Goal: Contribute content: Add original content to the website for others to see

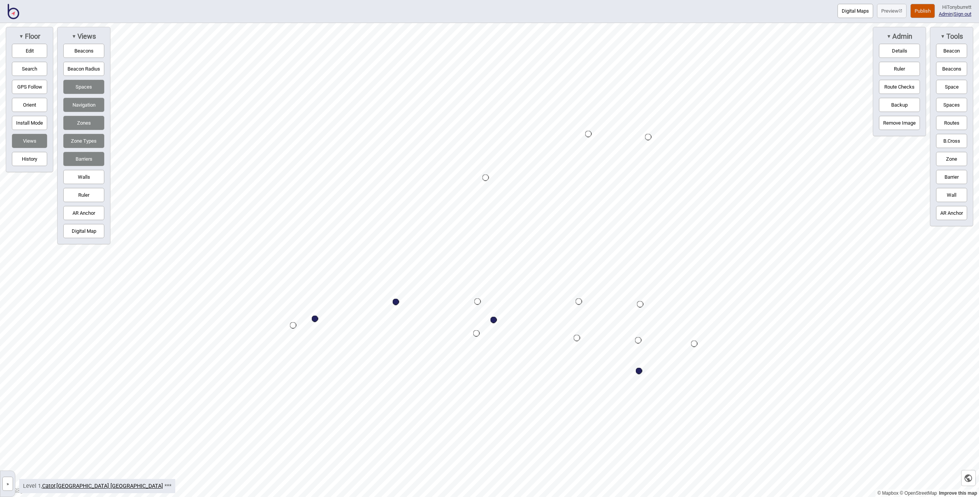
click at [9, 485] on button "»" at bounding box center [7, 484] width 11 height 14
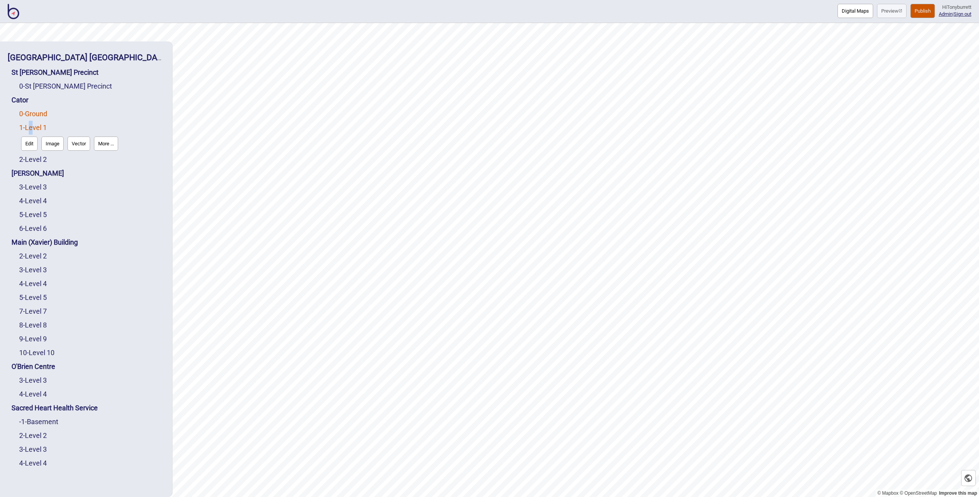
click at [33, 110] on link "0 - Ground" at bounding box center [33, 114] width 28 height 8
click at [28, 126] on button "Edit" at bounding box center [29, 130] width 16 height 14
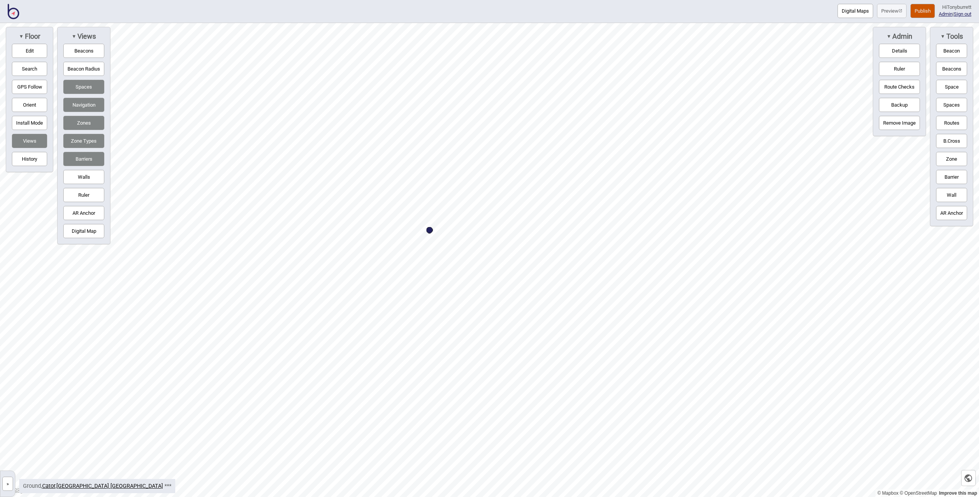
click at [953, 173] on button "Barrier" at bounding box center [951, 177] width 31 height 14
click at [769, 175] on div "Map marker" at bounding box center [770, 176] width 12 height 12
click at [25, 49] on button "Edit" at bounding box center [29, 51] width 35 height 14
drag, startPoint x: 769, startPoint y: 175, endPoint x: 770, endPoint y: 181, distance: 6.6
drag, startPoint x: 539, startPoint y: 369, endPoint x: 519, endPoint y: 368, distance: 20.8
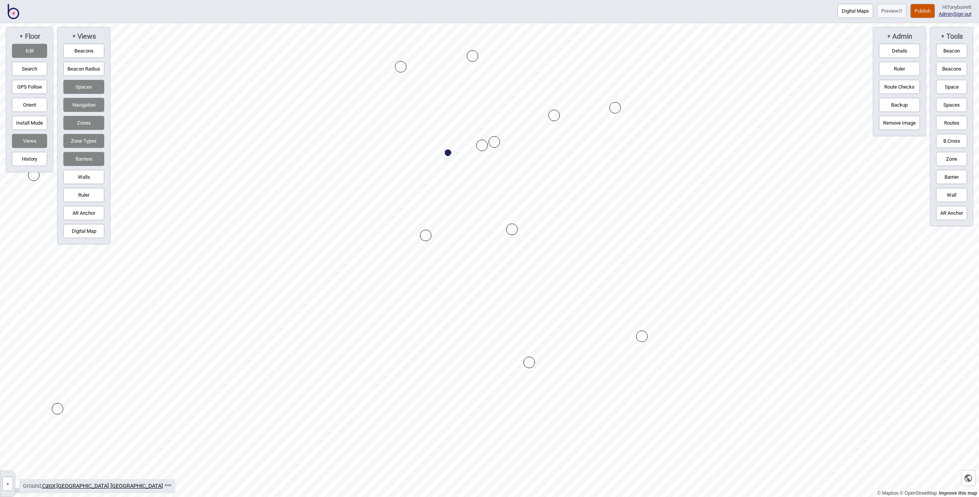
drag, startPoint x: 519, startPoint y: 366, endPoint x: 529, endPoint y: 364, distance: 10.2
click at [954, 182] on button "Barrier" at bounding box center [951, 177] width 31 height 14
click at [549, 255] on div "Map marker" at bounding box center [551, 258] width 12 height 12
drag, startPoint x: 406, startPoint y: 125, endPoint x: 412, endPoint y: 127, distance: 6.6
drag, startPoint x: 457, startPoint y: 223, endPoint x: 458, endPoint y: 217, distance: 5.8
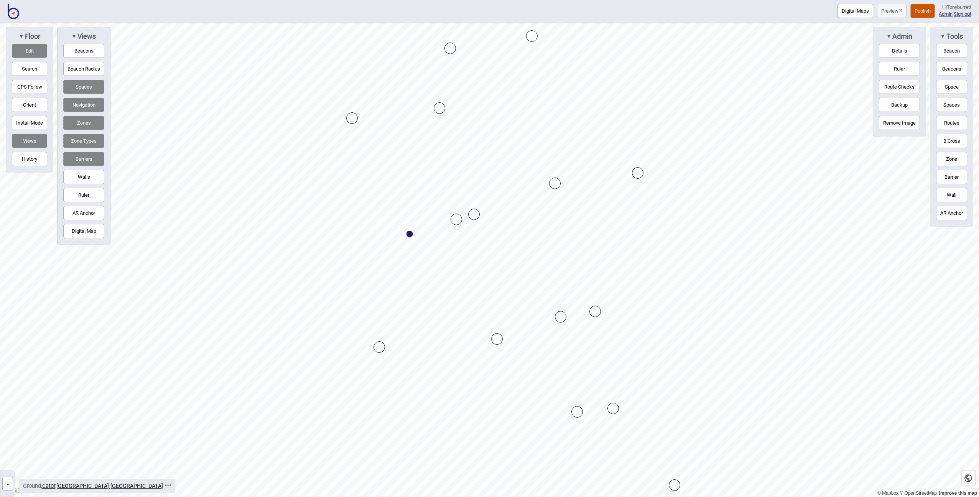
click at [473, 215] on div "Map marker" at bounding box center [474, 215] width 12 height 12
click at [36, 48] on button "Edit" at bounding box center [29, 51] width 35 height 14
click at [956, 173] on button "Barrier" at bounding box center [951, 177] width 31 height 14
click at [487, 89] on div "Map marker" at bounding box center [490, 90] width 12 height 12
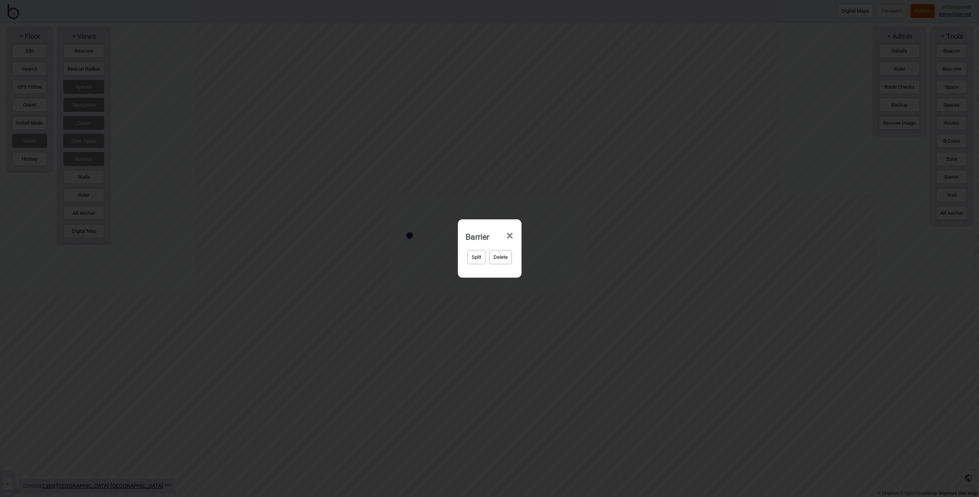
click at [507, 254] on button "Delete" at bounding box center [501, 257] width 23 height 14
click at [506, 252] on button "Yep, delete it!" at bounding box center [510, 257] width 38 height 14
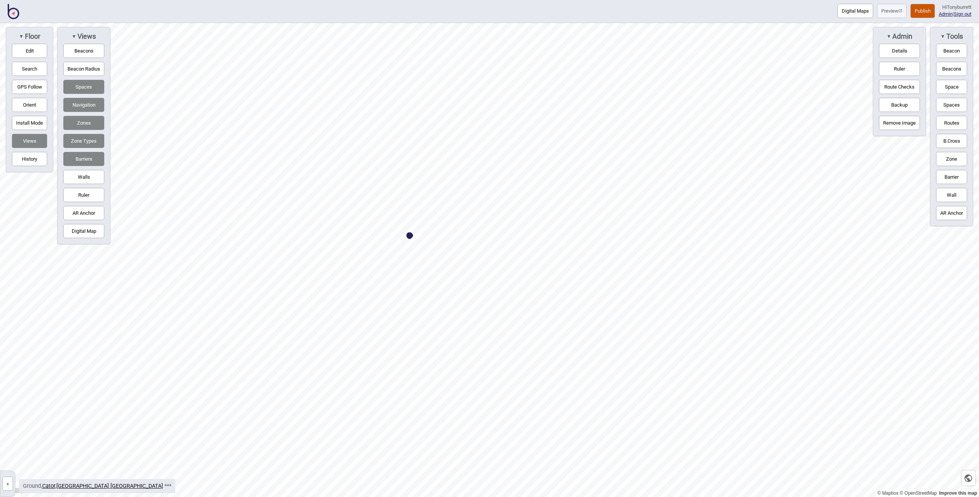
click at [40, 50] on button "Edit" at bounding box center [29, 51] width 35 height 14
drag, startPoint x: 531, startPoint y: 39, endPoint x: 496, endPoint y: 45, distance: 34.6
drag, startPoint x: 454, startPoint y: 217, endPoint x: 447, endPoint y: 218, distance: 7.4
click at [18, 50] on button "Edit" at bounding box center [29, 51] width 35 height 14
click at [952, 124] on button "Routes" at bounding box center [951, 123] width 31 height 14
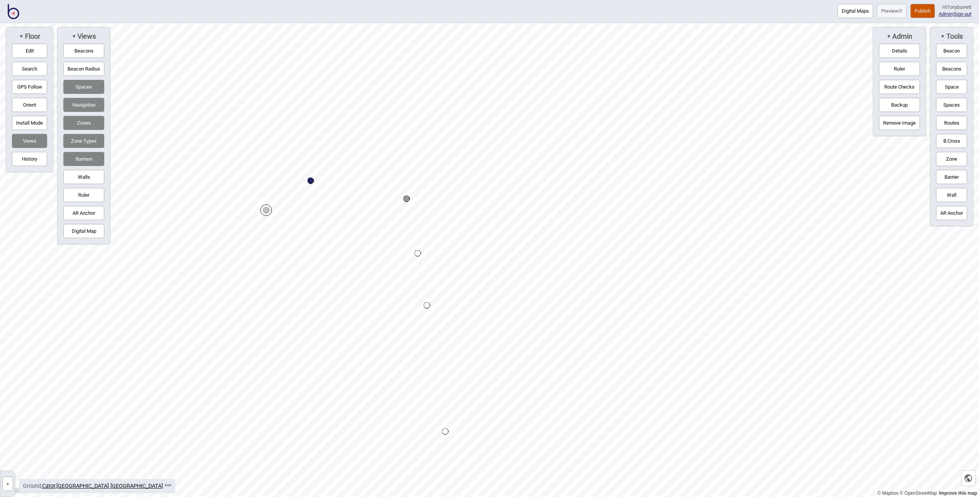
click at [949, 119] on button "Routes" at bounding box center [951, 123] width 31 height 14
drag, startPoint x: 950, startPoint y: 122, endPoint x: 925, endPoint y: 129, distance: 26.6
click at [950, 122] on button "Routes" at bounding box center [951, 123] width 31 height 14
click at [408, 199] on div "Map marker" at bounding box center [407, 199] width 7 height 7
click at [949, 122] on button "Routes" at bounding box center [951, 123] width 31 height 14
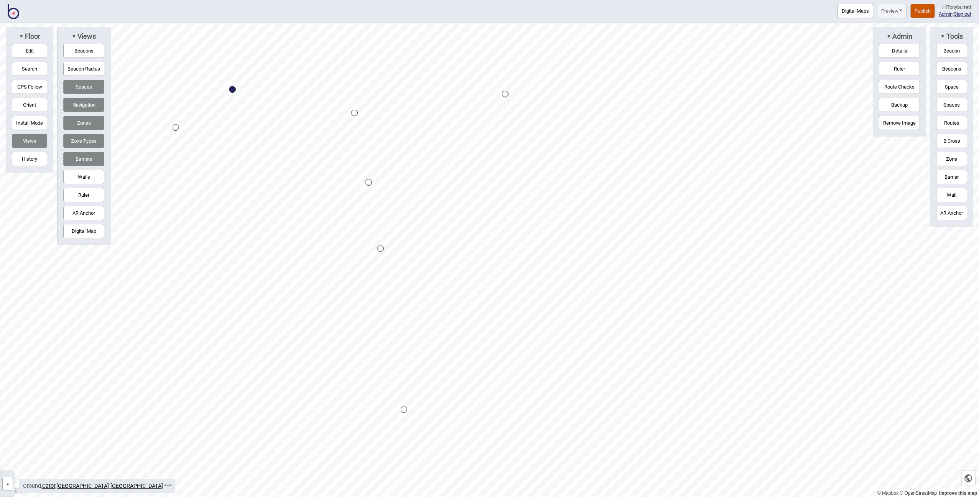
drag, startPoint x: 33, startPoint y: 51, endPoint x: 63, endPoint y: 67, distance: 34.3
click at [33, 51] on button "Edit" at bounding box center [29, 51] width 35 height 14
drag, startPoint x: 195, startPoint y: 96, endPoint x: 195, endPoint y: 102, distance: 6.1
drag, startPoint x: 381, startPoint y: 237, endPoint x: 370, endPoint y: 240, distance: 11.1
click at [372, 23] on div at bounding box center [489, 23] width 979 height 0
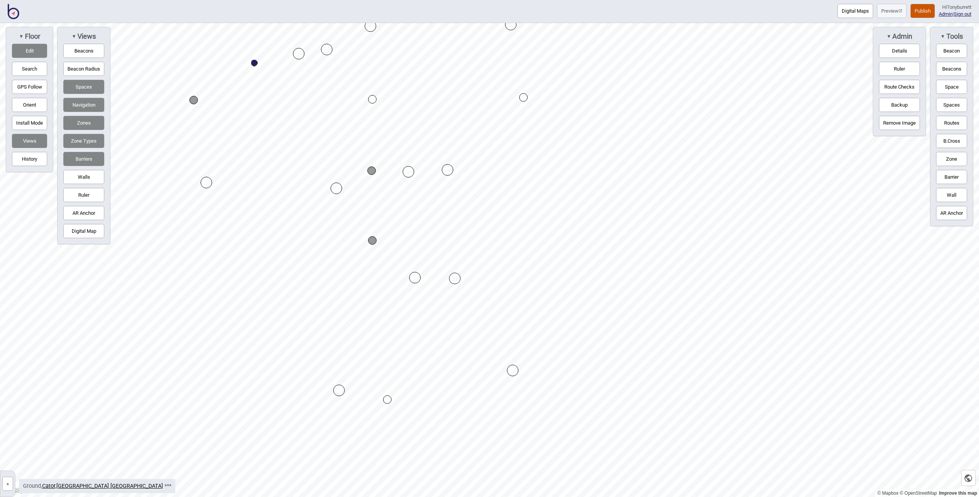
drag, startPoint x: 376, startPoint y: 241, endPoint x: 371, endPoint y: 241, distance: 5.0
click at [387, 401] on div "Map marker" at bounding box center [387, 400] width 8 height 8
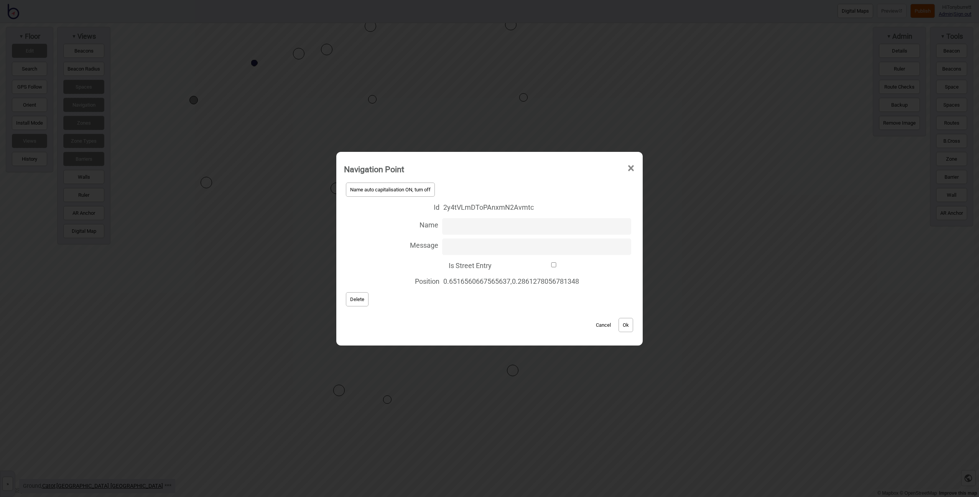
click at [354, 295] on button "Delete" at bounding box center [357, 299] width 23 height 14
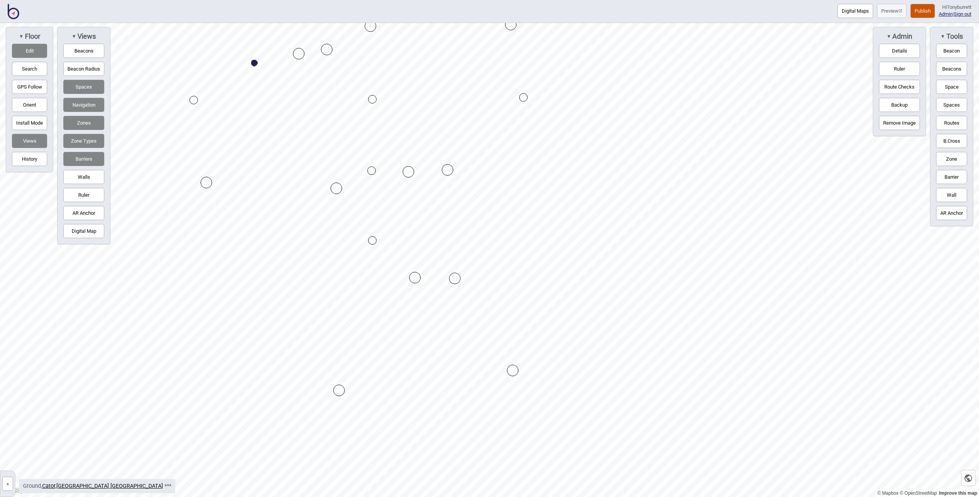
drag, startPoint x: 948, startPoint y: 124, endPoint x: 943, endPoint y: 124, distance: 5.8
click at [948, 124] on button "Routes" at bounding box center [951, 123] width 31 height 14
click at [371, 241] on div "Map marker" at bounding box center [372, 240] width 8 height 8
click at [951, 124] on button "Routes" at bounding box center [951, 123] width 31 height 14
click at [952, 125] on button "Routes" at bounding box center [951, 123] width 31 height 14
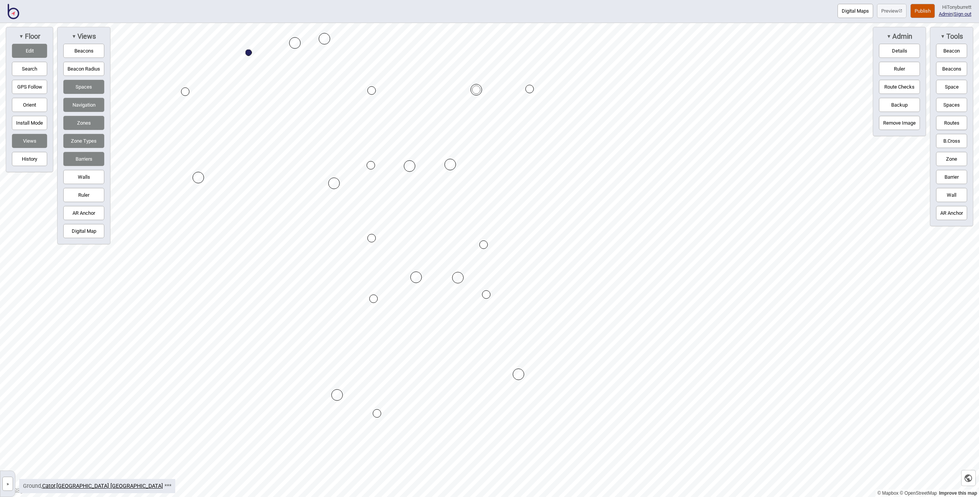
drag, startPoint x: 949, startPoint y: 127, endPoint x: 881, endPoint y: 122, distance: 68.1
click at [948, 127] on button "Routes" at bounding box center [951, 123] width 31 height 14
drag, startPoint x: 446, startPoint y: 300, endPoint x: 447, endPoint y: 314, distance: 13.8
click at [33, 160] on button "History" at bounding box center [29, 159] width 35 height 14
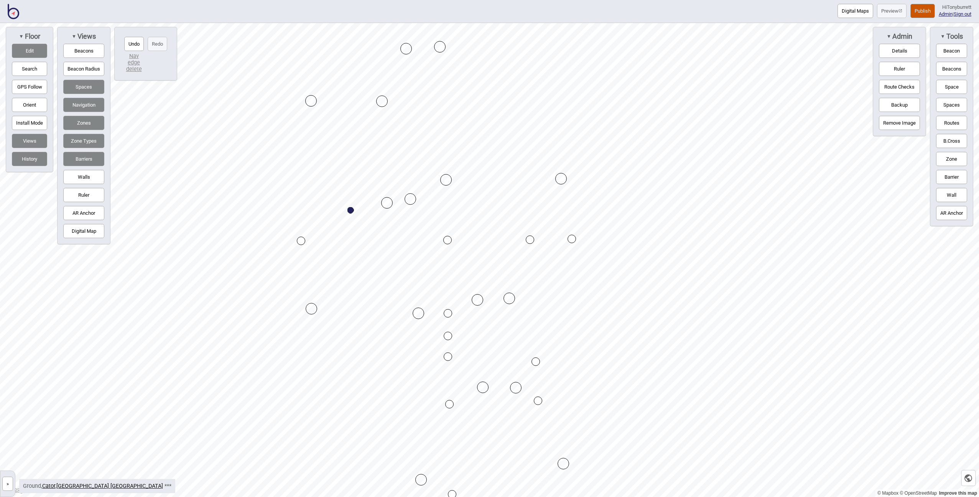
click at [136, 45] on button "Undo" at bounding box center [134, 44] width 20 height 14
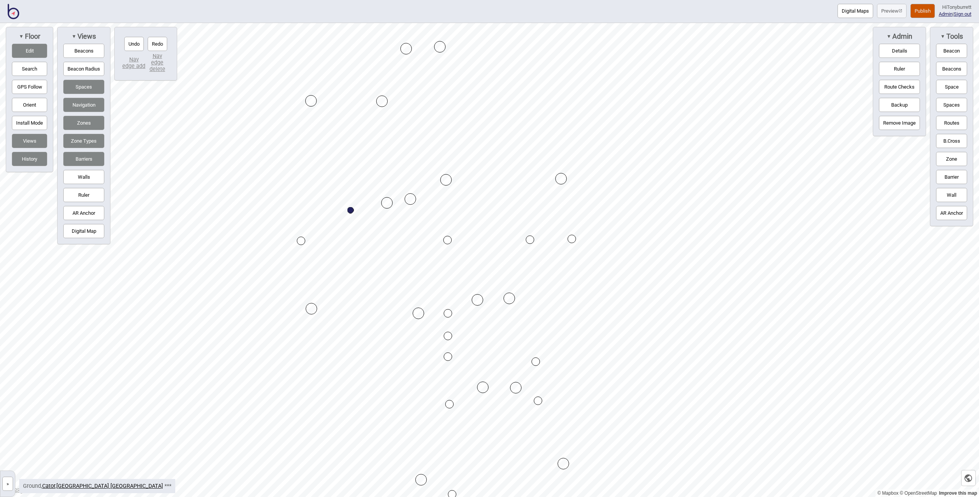
click at [136, 45] on button "Undo" at bounding box center [134, 44] width 20 height 14
drag, startPoint x: 955, startPoint y: 192, endPoint x: 939, endPoint y: 188, distance: 15.8
click at [955, 192] on button "Wall" at bounding box center [951, 195] width 31 height 14
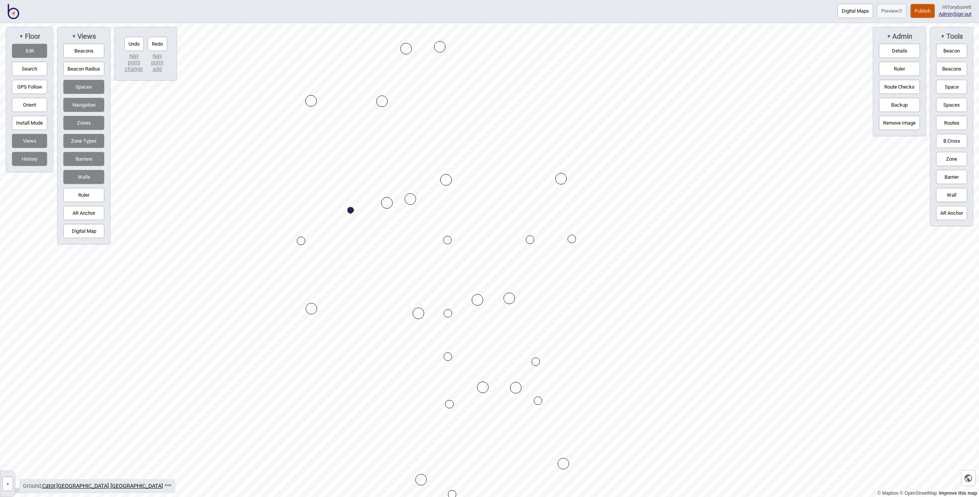
click at [35, 50] on button "Edit" at bounding box center [29, 51] width 35 height 14
drag, startPoint x: 104, startPoint y: 135, endPoint x: 488, endPoint y: 337, distance: 433.3
click at [487, 334] on div "Map marker" at bounding box center [487, 337] width 12 height 12
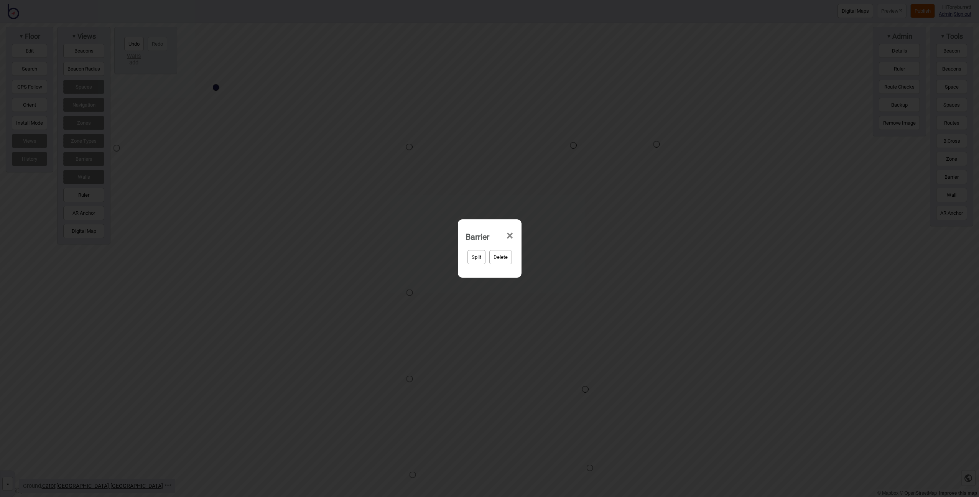
click at [509, 234] on span "×" at bounding box center [510, 235] width 8 height 25
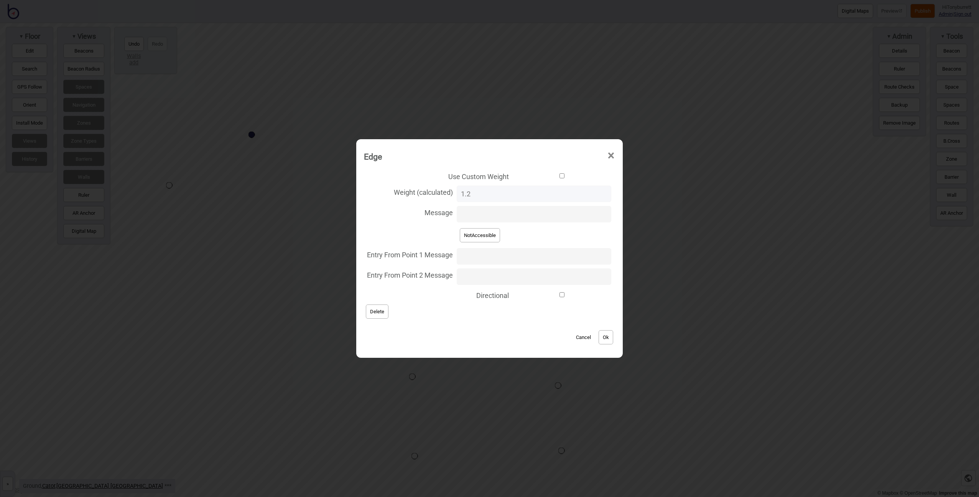
drag, startPoint x: 486, startPoint y: 231, endPoint x: 503, endPoint y: 236, distance: 16.8
click at [486, 232] on button "NotAccessible" at bounding box center [480, 235] width 40 height 14
type input "NotAccessible"
click at [599, 342] on button "Ok" at bounding box center [606, 337] width 15 height 14
click at [513, 177] on input "Use Custom Weight" at bounding box center [562, 175] width 99 height 5
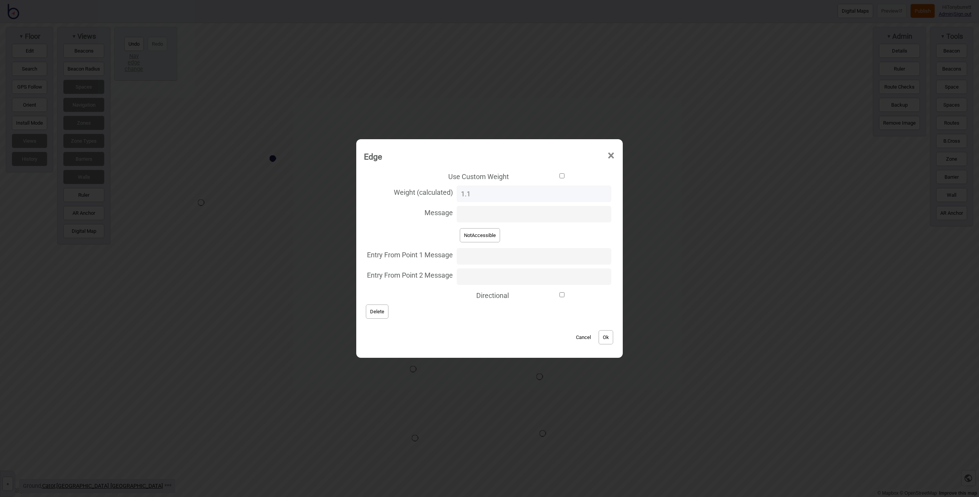
checkbox input "true"
click at [432, 193] on label "Weight (custom) 0" at bounding box center [489, 194] width 251 height 20
click at [457, 193] on input "0" at bounding box center [534, 194] width 155 height 16
type input "30"
click at [599, 339] on button "Ok" at bounding box center [606, 337] width 15 height 14
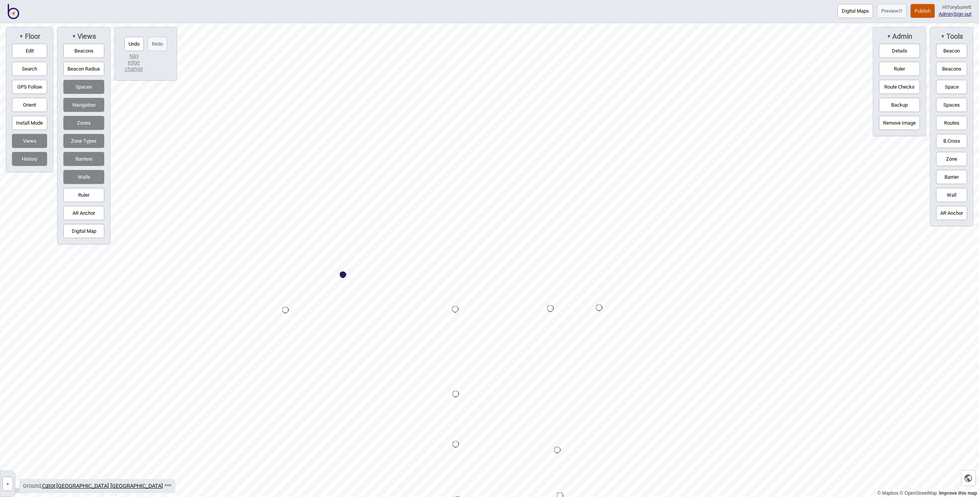
click at [946, 123] on button "Routes" at bounding box center [951, 123] width 31 height 14
click at [951, 119] on button "Routes" at bounding box center [951, 123] width 31 height 14
drag, startPoint x: 951, startPoint y: 121, endPoint x: 907, endPoint y: 134, distance: 45.4
click at [948, 123] on button "Routes" at bounding box center [951, 123] width 31 height 14
click at [953, 122] on button "Routes" at bounding box center [951, 123] width 31 height 14
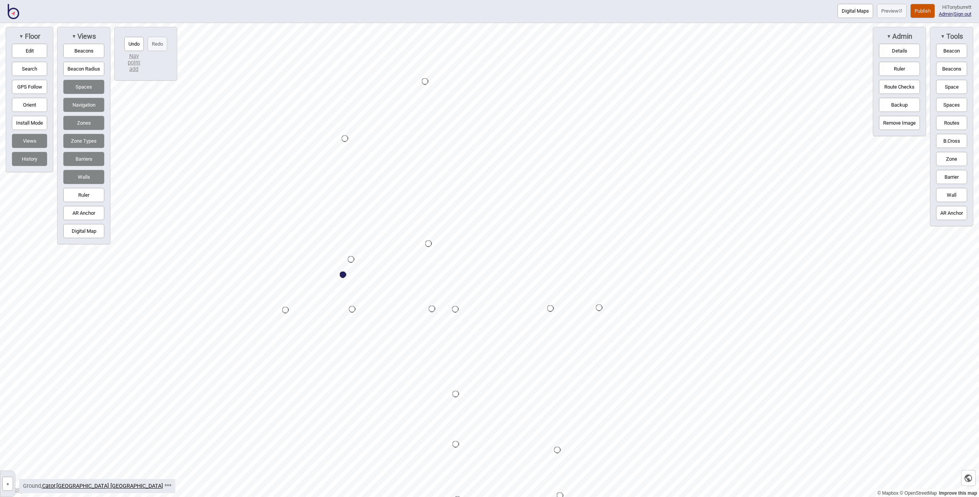
click at [428, 243] on div "Map marker" at bounding box center [428, 244] width 7 height 7
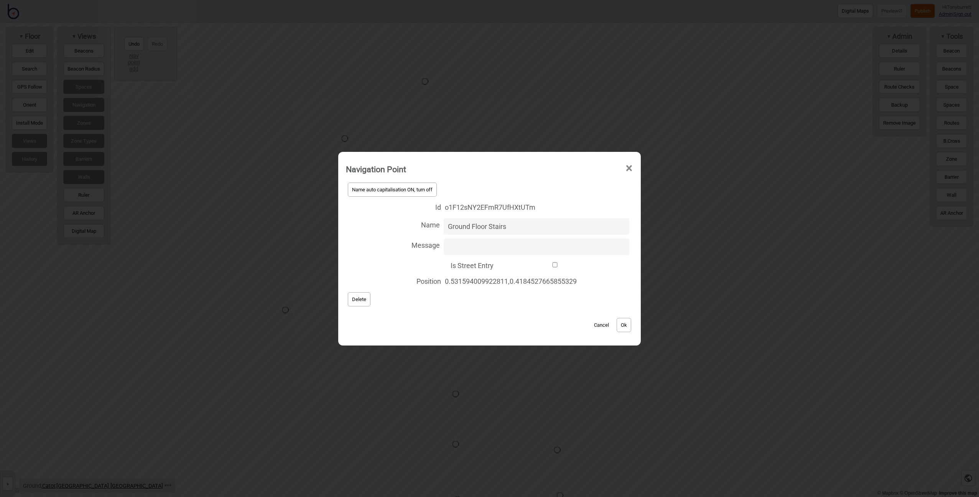
type input "Ground Floor Stairs"
click at [626, 327] on button "Ok" at bounding box center [624, 325] width 15 height 14
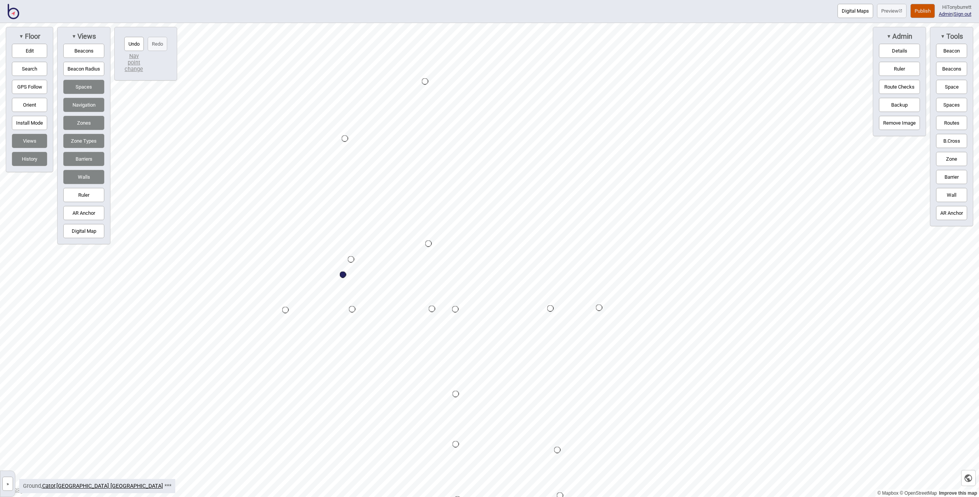
click at [352, 260] on div "Map marker" at bounding box center [351, 259] width 7 height 7
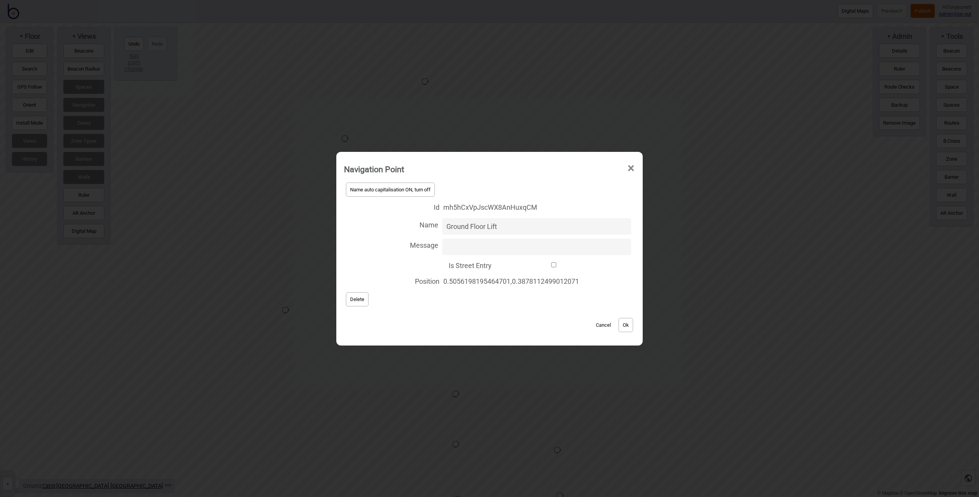
type input "Ground Floor Lift"
click at [627, 326] on button "Ok" at bounding box center [626, 325] width 15 height 14
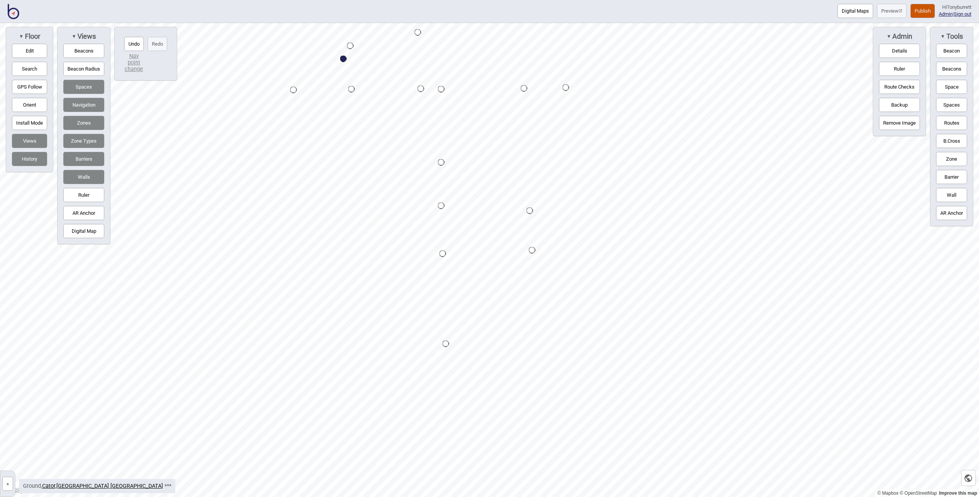
click at [446, 343] on div "Map marker" at bounding box center [446, 344] width 7 height 7
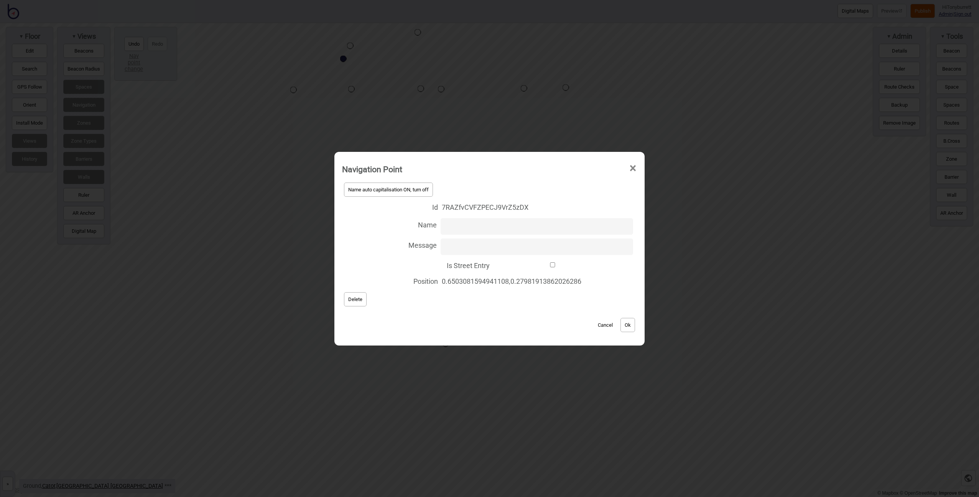
click at [494, 264] on input "Is Street Entry" at bounding box center [553, 264] width 118 height 5
checkbox input "true"
click at [635, 328] on button "Ok" at bounding box center [628, 325] width 15 height 14
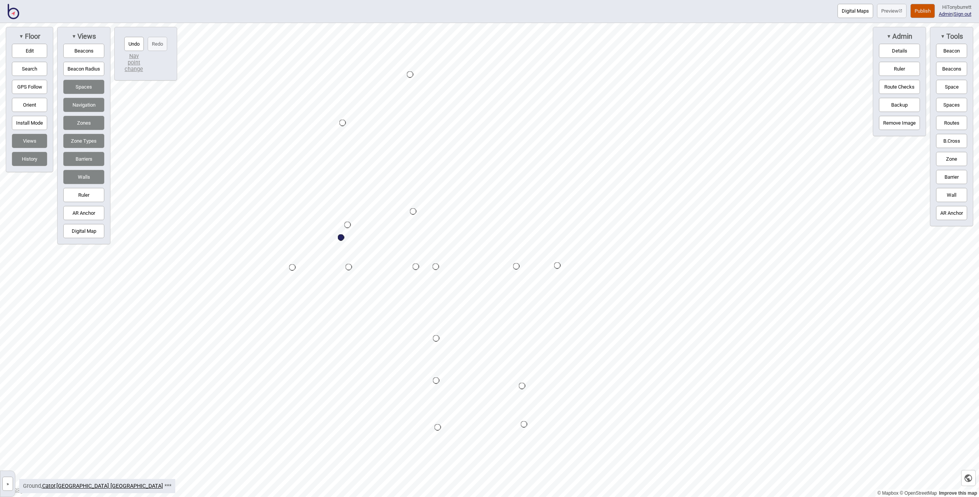
drag, startPoint x: 952, startPoint y: 158, endPoint x: 947, endPoint y: 158, distance: 5.0
click at [947, 158] on button "Zone" at bounding box center [951, 159] width 31 height 14
click at [312, 128] on div "Map marker" at bounding box center [312, 125] width 12 height 12
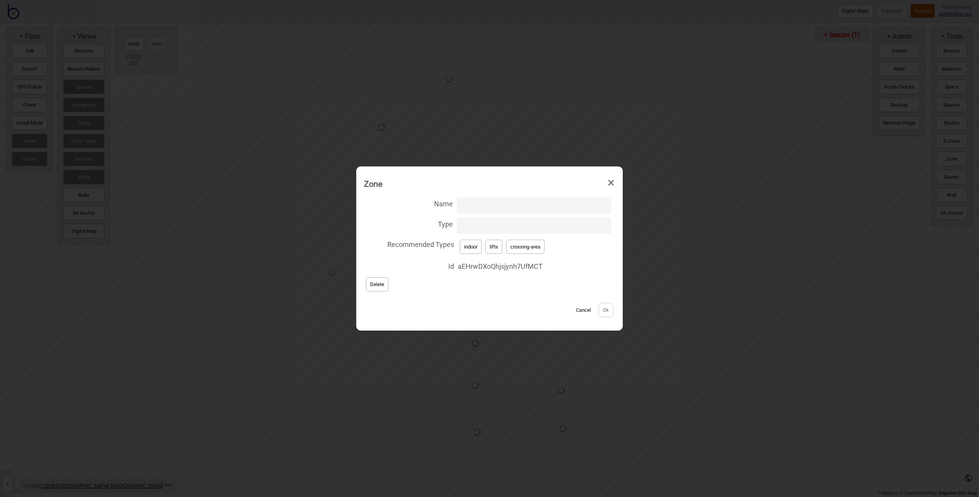
click at [498, 247] on button "lifts" at bounding box center [494, 247] width 17 height 14
type input "lifts"
click at [599, 309] on button "Ok" at bounding box center [606, 310] width 15 height 14
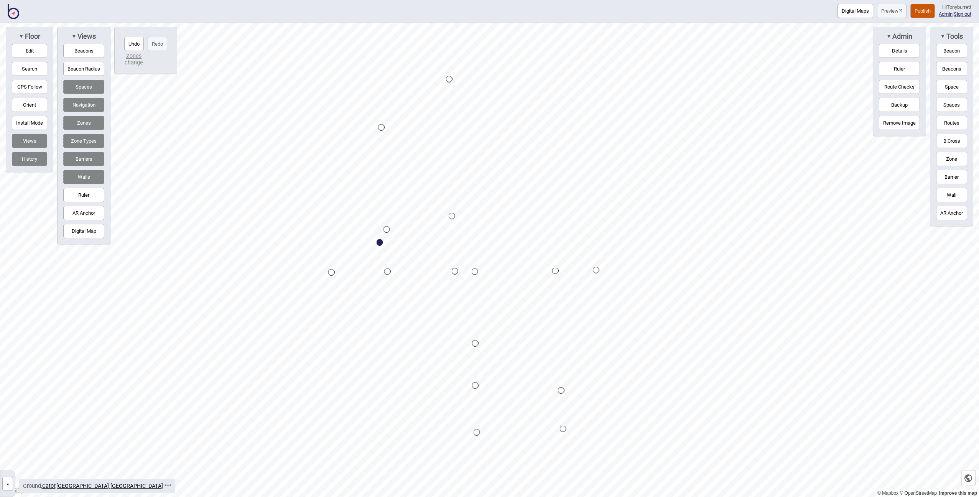
click at [941, 159] on button "Zone" at bounding box center [951, 159] width 31 height 14
click at [334, 134] on div "Map marker" at bounding box center [334, 133] width 12 height 12
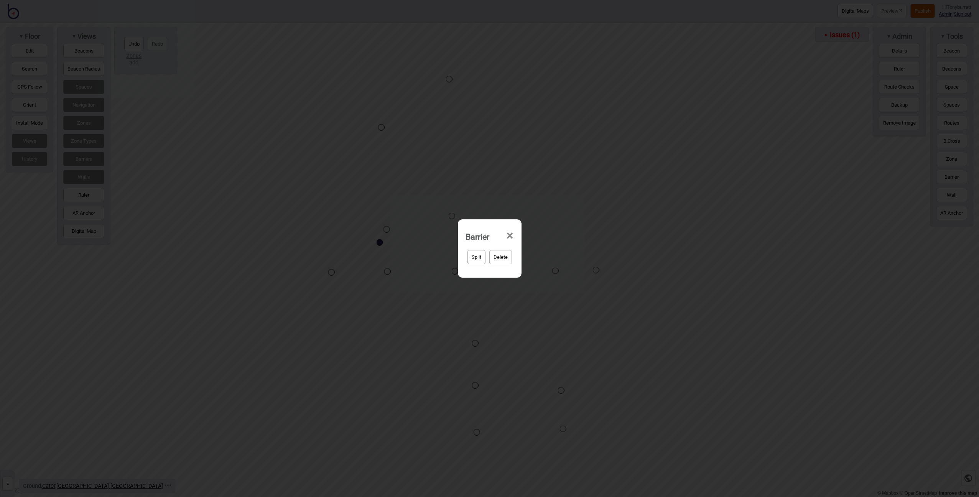
click at [509, 236] on span "×" at bounding box center [510, 235] width 8 height 25
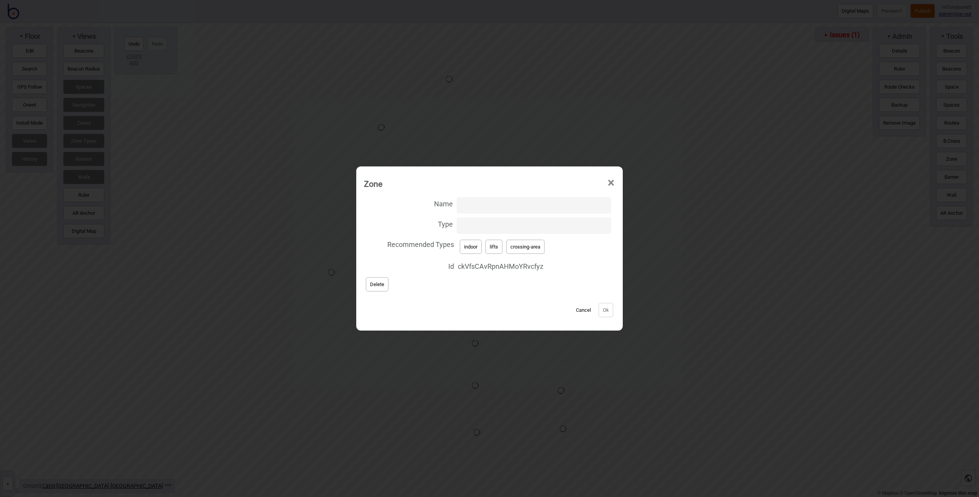
drag, startPoint x: 534, startPoint y: 256, endPoint x: 531, endPoint y: 248, distance: 8.4
click at [533, 253] on div "Recommended Types indoor lifts crossing-area" at bounding box center [489, 247] width 251 height 22
click at [530, 247] on button "crossing-area" at bounding box center [525, 247] width 38 height 14
type input "crossing-area"
click at [611, 311] on div "Cancel Ok" at bounding box center [489, 306] width 251 height 26
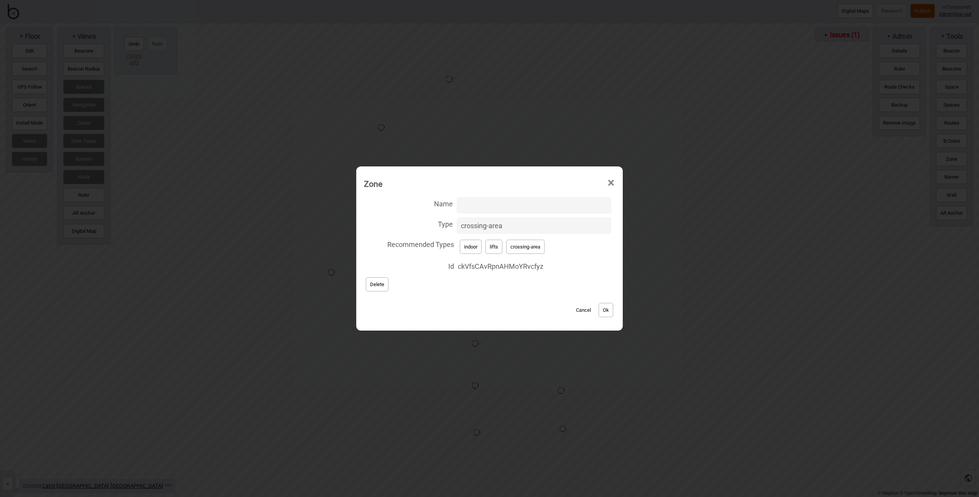
click at [603, 310] on button "Ok" at bounding box center [606, 310] width 15 height 14
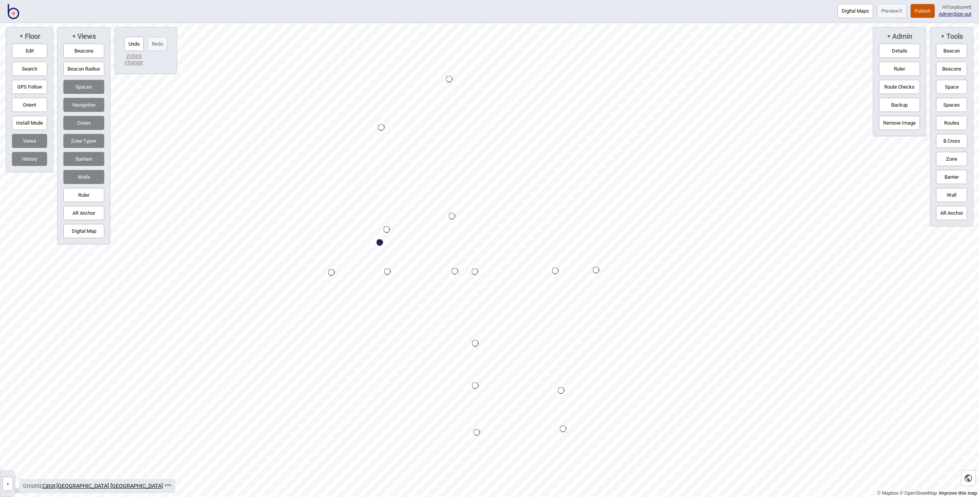
drag, startPoint x: 951, startPoint y: 120, endPoint x: 938, endPoint y: 121, distance: 12.7
click at [951, 120] on button "Routes" at bounding box center [951, 123] width 31 height 14
drag, startPoint x: 943, startPoint y: 123, endPoint x: 891, endPoint y: 126, distance: 51.9
click at [943, 123] on button "Routes" at bounding box center [951, 123] width 31 height 14
click at [437, 252] on div "Map marker" at bounding box center [434, 251] width 7 height 7
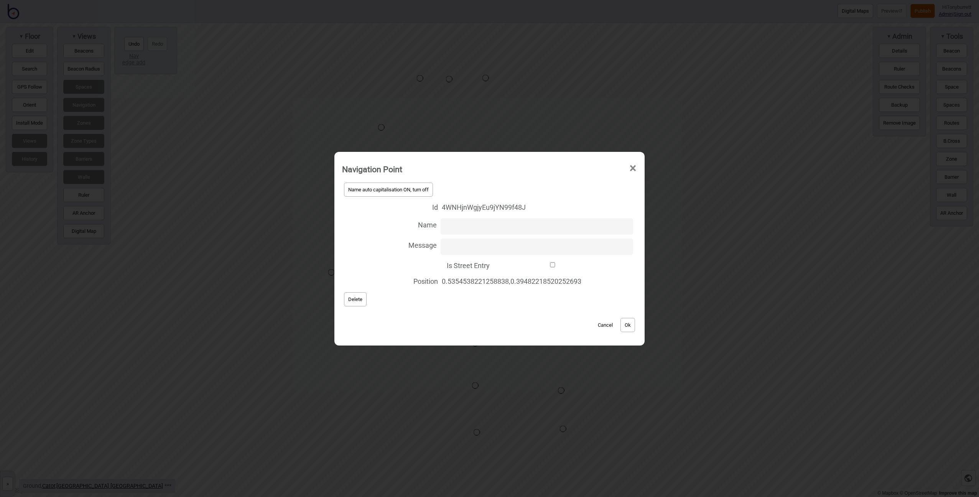
click at [354, 300] on span "Delete" at bounding box center [355, 300] width 14 height 6
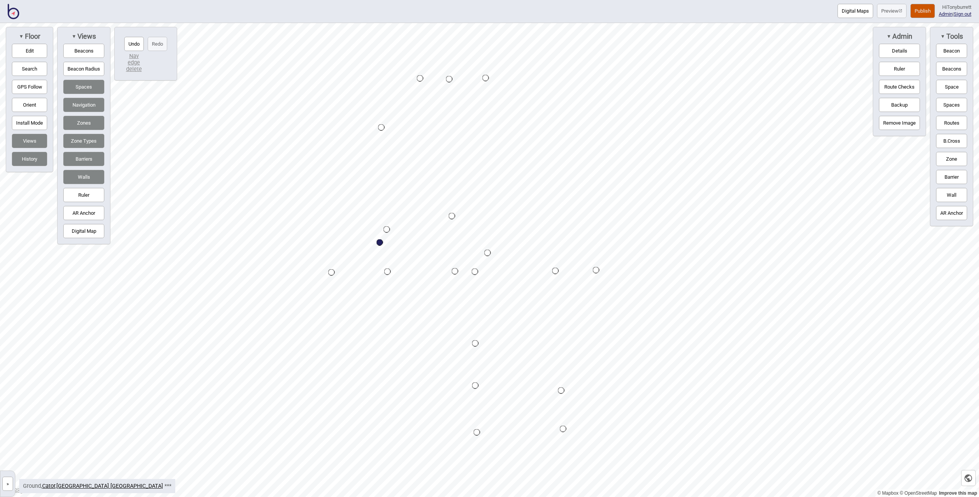
click at [489, 255] on div "Map marker" at bounding box center [488, 253] width 7 height 7
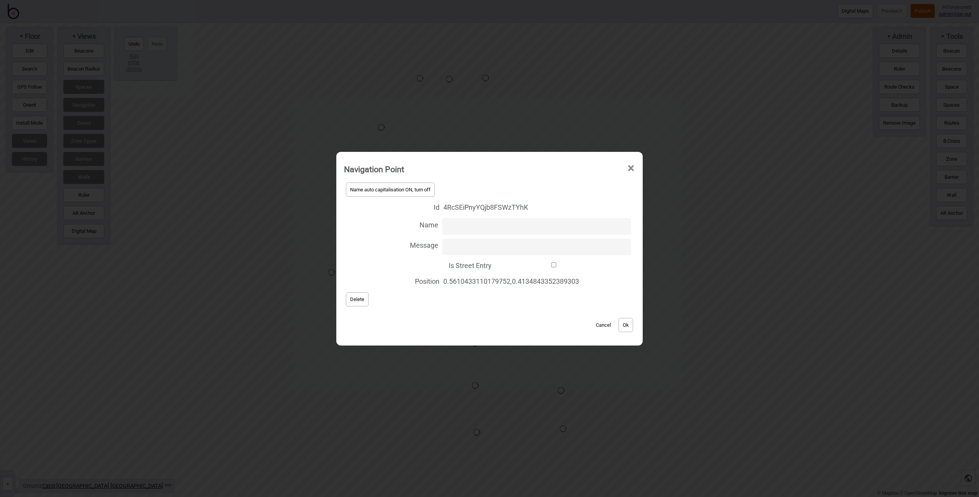
click at [347, 295] on button "Delete" at bounding box center [357, 299] width 23 height 14
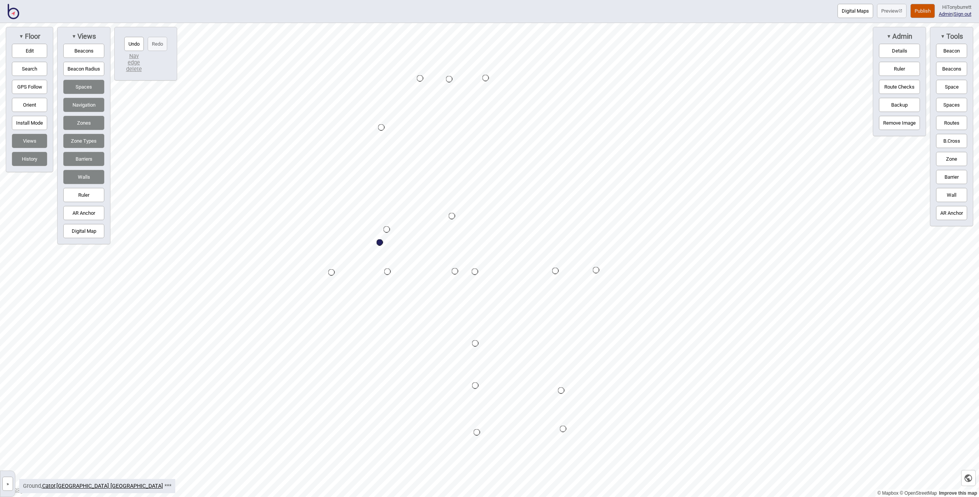
click at [486, 77] on div "Map marker" at bounding box center [486, 78] width 7 height 7
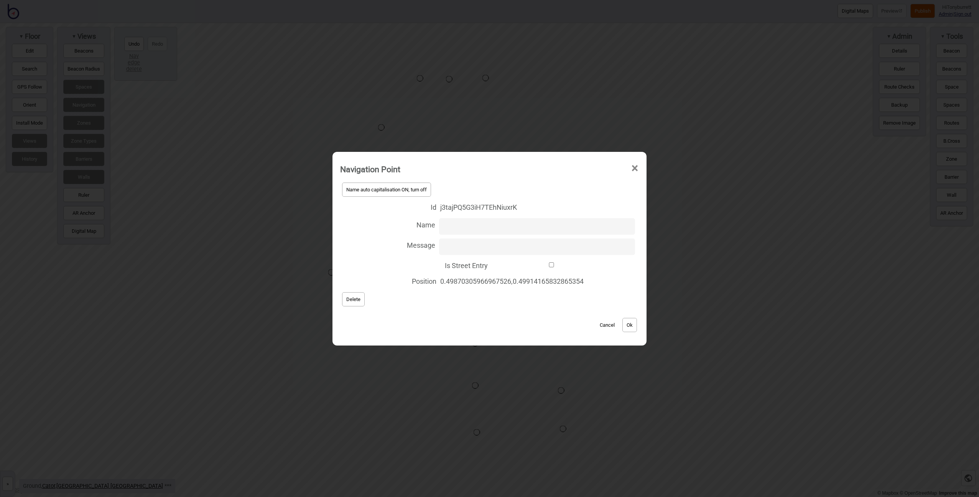
click at [351, 304] on button "Delete" at bounding box center [353, 299] width 23 height 14
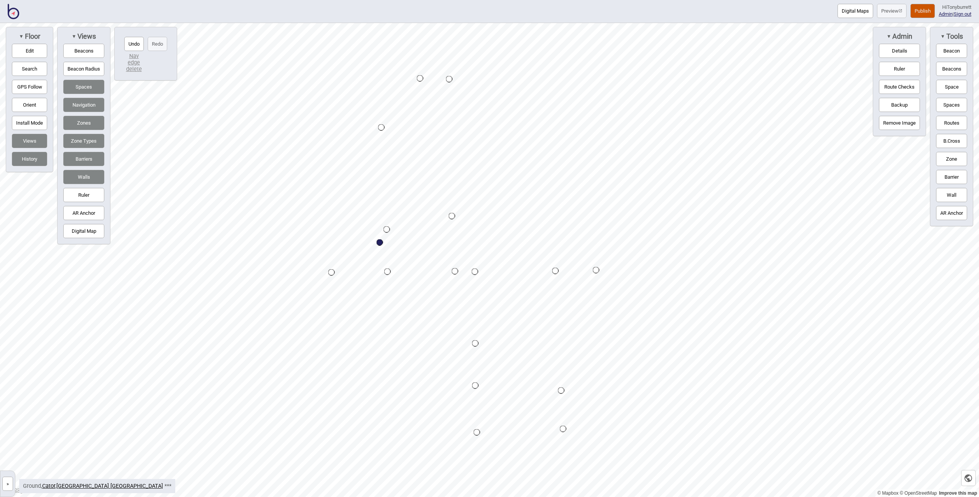
click at [422, 78] on div "Map marker" at bounding box center [420, 78] width 7 height 7
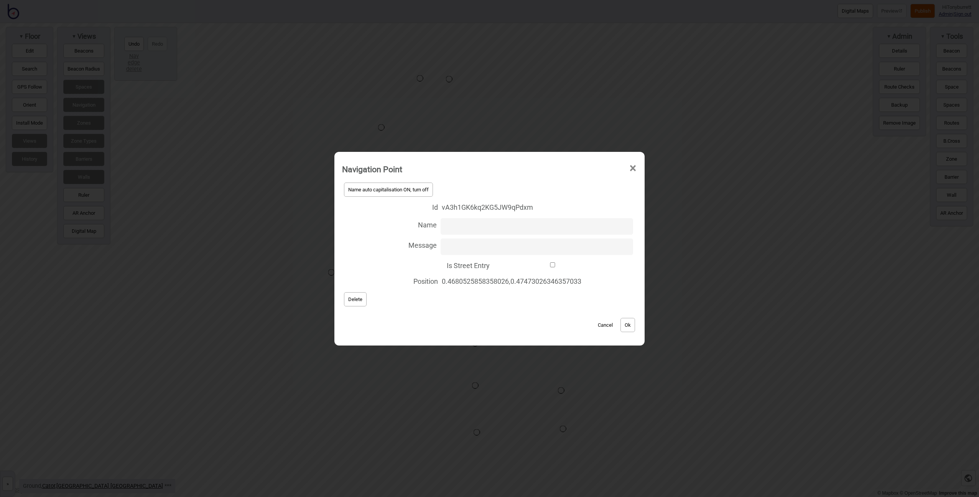
click at [349, 297] on span "Delete" at bounding box center [355, 300] width 14 height 6
